Goal: Task Accomplishment & Management: Complete application form

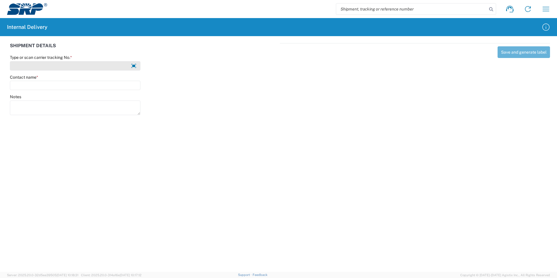
click at [48, 66] on input "Type or scan carrier tracking No. *" at bounding box center [75, 65] width 131 height 9
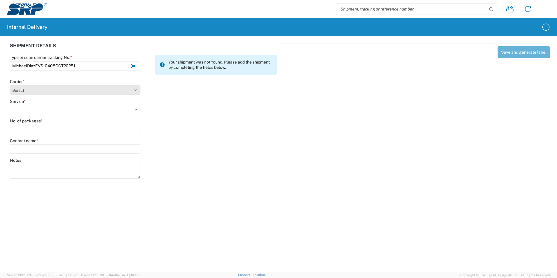
type input "MichaelDiazEVS10408OCT2025J"
click at [135, 92] on select "Select Amazon Logistics ATI Trucking BC Dimerco Logistics Empire Southwest FedE…" at bounding box center [75, 89] width 131 height 9
select select "18713"
click at [10, 85] on select "Select Amazon Logistics ATI Trucking BC Dimerco Logistics Empire Southwest FedE…" at bounding box center [75, 89] width 131 height 9
click at [37, 111] on select "Select Ground Inter-Office" at bounding box center [75, 109] width 131 height 9
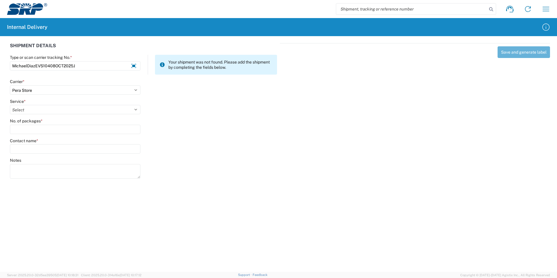
select select "35763"
click at [10, 105] on select "Select Ground Inter-Office" at bounding box center [75, 109] width 131 height 9
click at [29, 120] on label "No. of packages *" at bounding box center [26, 120] width 33 height 5
click at [29, 125] on input "No. of packages *" at bounding box center [75, 129] width 131 height 9
type input "1"
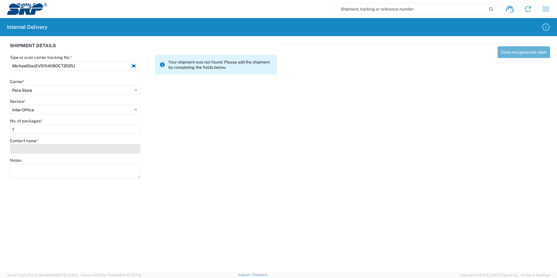
click at [20, 145] on input "Contact name *" at bounding box center [75, 148] width 131 height 9
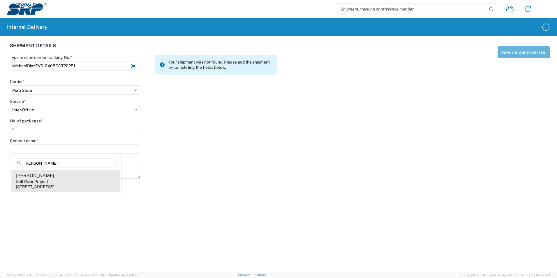
type input "[PERSON_NAME]"
click at [45, 184] on div "Salt River Project" at bounding box center [32, 181] width 32 height 5
type input "[PERSON_NAME]"
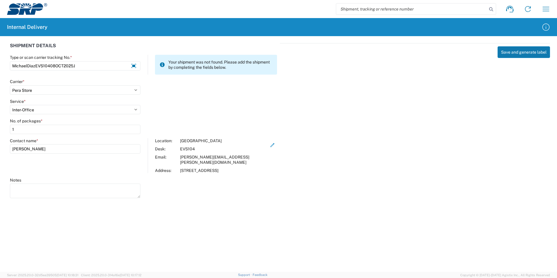
click at [530, 52] on button "Save and generate label" at bounding box center [524, 52] width 52 height 12
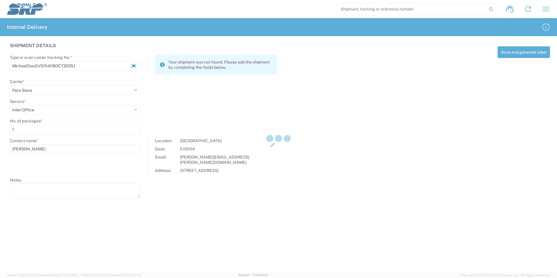
select select
